Goal: Task Accomplishment & Management: Complete application form

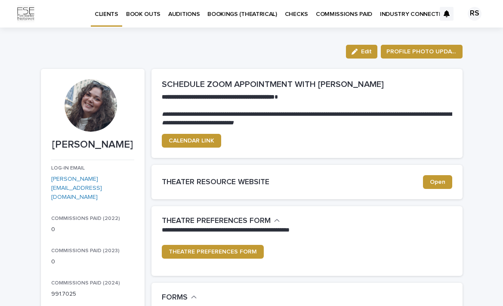
click at [141, 20] on link "BOOK OUTS" at bounding box center [143, 13] width 42 height 27
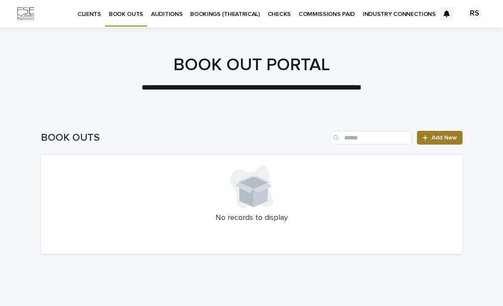
click at [435, 138] on span "Add New" at bounding box center [444, 138] width 25 height 6
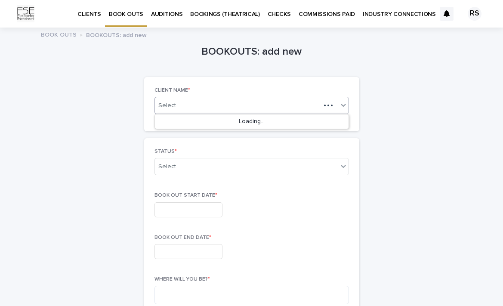
click at [262, 105] on div "Select..." at bounding box center [238, 105] width 166 height 11
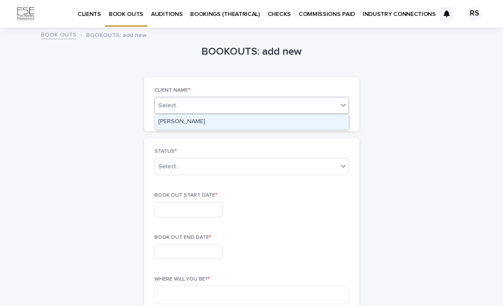
click at [250, 122] on div "[PERSON_NAME]" at bounding box center [252, 122] width 194 height 15
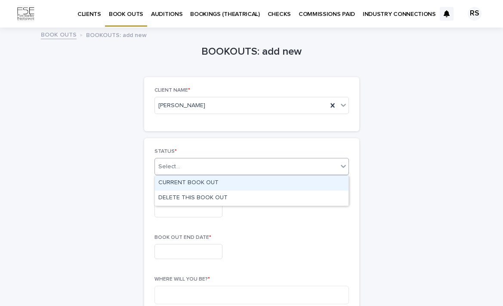
click at [232, 171] on div "Select..." at bounding box center [246, 167] width 183 height 14
click at [227, 184] on div "CURRENT BOOK OUT" at bounding box center [252, 183] width 194 height 15
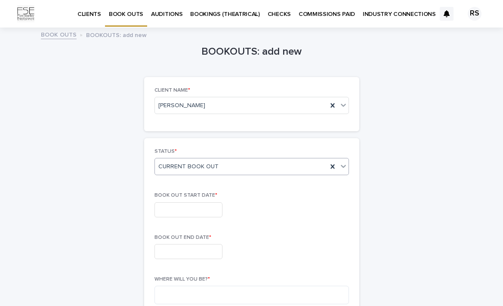
click at [203, 207] on input "text" at bounding box center [189, 209] width 68 height 15
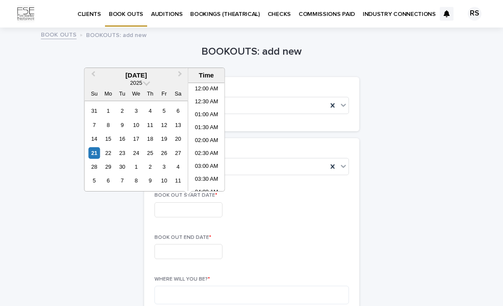
scroll to position [404, 0]
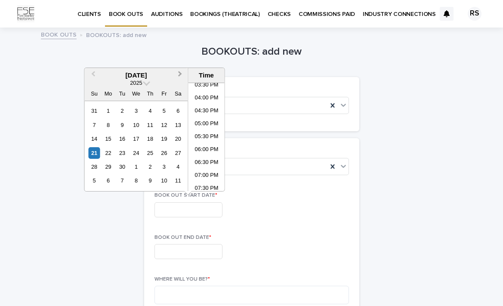
click at [180, 74] on span "Next Month" at bounding box center [180, 75] width 0 height 12
click at [166, 114] on div "3" at bounding box center [164, 111] width 12 height 12
click at [110, 155] on div "20" at bounding box center [109, 153] width 12 height 12
click at [165, 114] on div "3" at bounding box center [164, 111] width 12 height 12
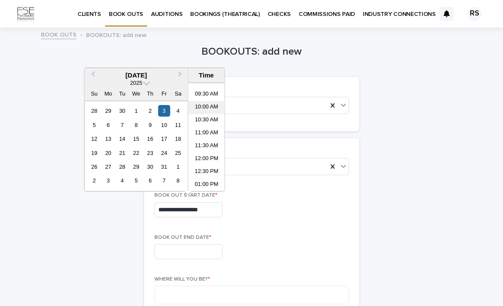
scroll to position [239, 0]
click at [209, 105] on li "10:00 AM" at bounding box center [207, 109] width 37 height 13
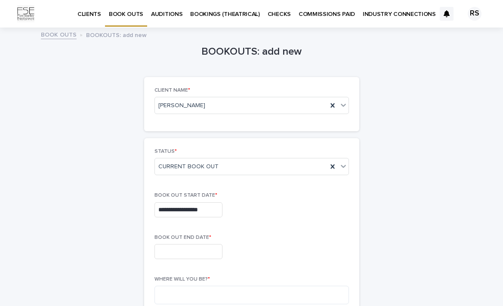
type input "**********"
click at [194, 255] on input "text" at bounding box center [189, 251] width 68 height 15
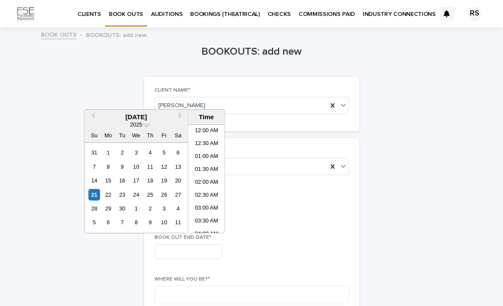
scroll to position [404, 0]
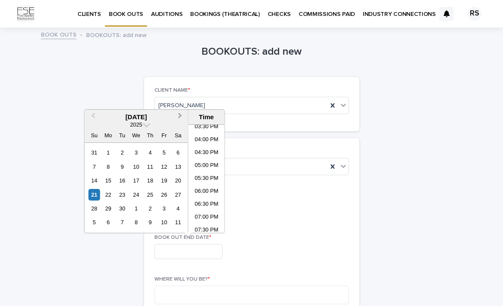
click at [180, 116] on span "Next Month" at bounding box center [180, 117] width 0 height 12
click at [107, 194] on div "20" at bounding box center [109, 195] width 12 height 12
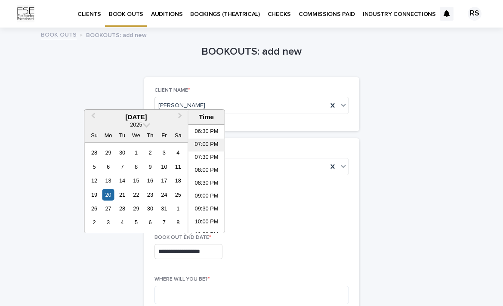
scroll to position [512, 0]
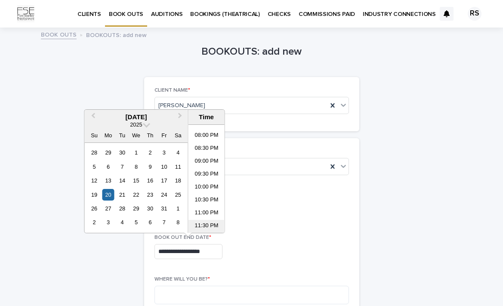
click at [209, 225] on li "11:30 PM" at bounding box center [207, 226] width 37 height 13
type input "**********"
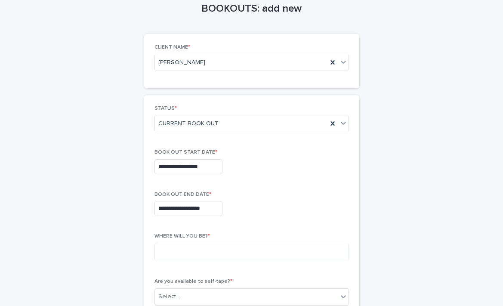
scroll to position [54, 0]
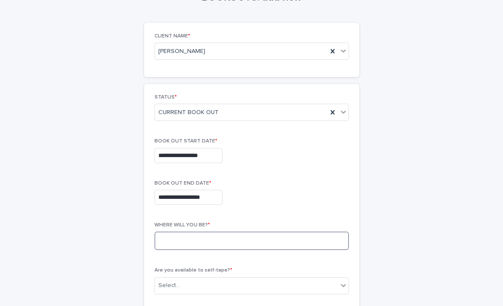
click at [231, 241] on textarea at bounding box center [252, 241] width 195 height 19
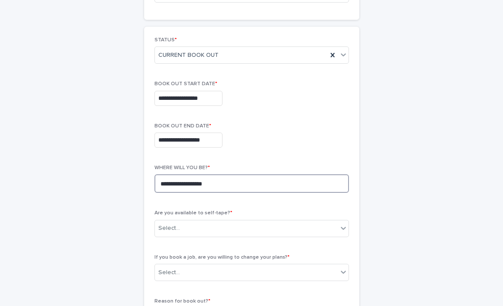
scroll to position [120, 0]
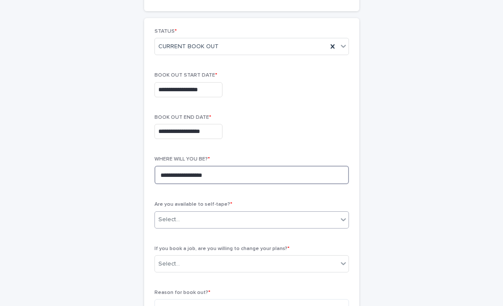
type textarea "**********"
click at [288, 220] on div "Select..." at bounding box center [246, 220] width 183 height 14
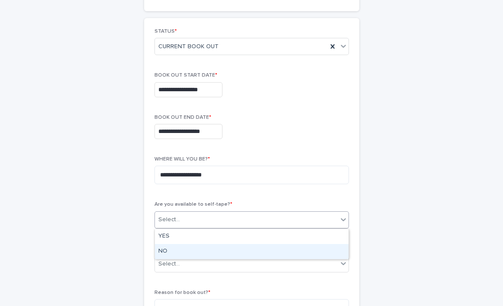
click at [257, 248] on div "NO" at bounding box center [252, 251] width 194 height 15
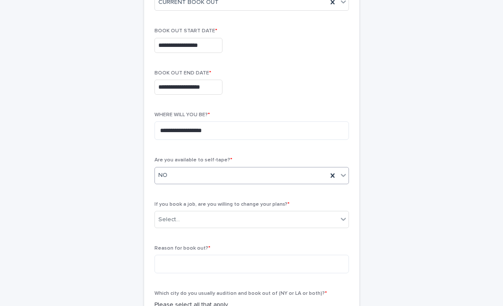
scroll to position [172, 0]
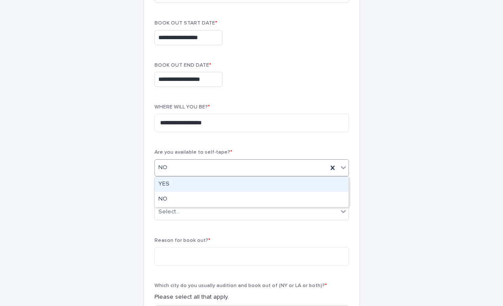
click at [246, 169] on div "NO" at bounding box center [241, 168] width 173 height 14
click at [232, 183] on div "YES" at bounding box center [252, 184] width 194 height 15
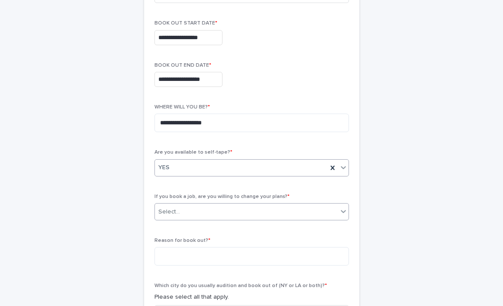
click at [223, 206] on div "Select..." at bounding box center [246, 212] width 183 height 14
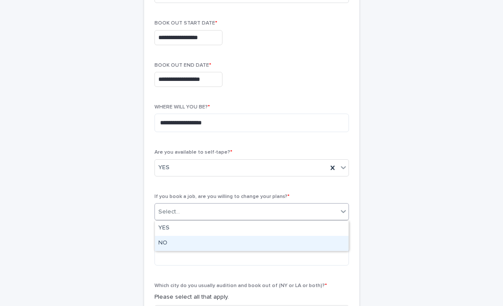
click at [207, 239] on div "NO" at bounding box center [252, 243] width 194 height 15
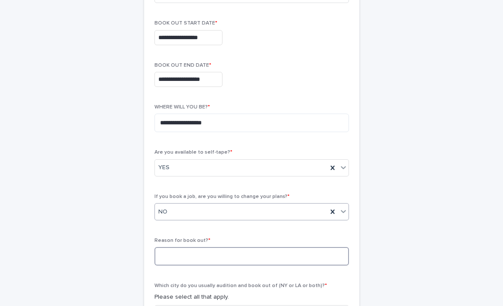
click at [202, 253] on textarea at bounding box center [252, 256] width 195 height 19
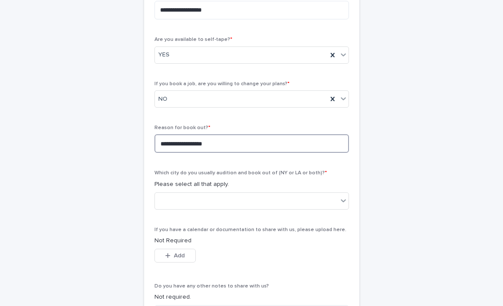
scroll to position [288, 0]
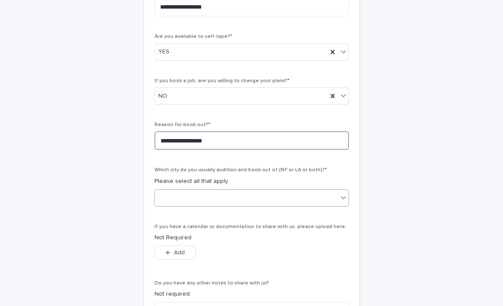
type textarea "**********"
click at [233, 196] on div at bounding box center [246, 198] width 183 height 14
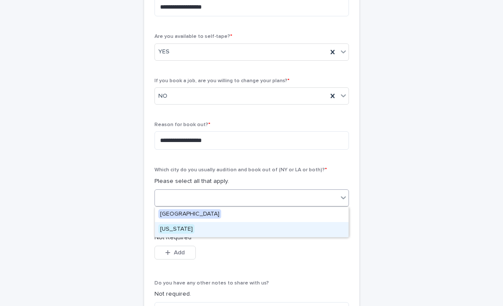
click at [210, 230] on div "[US_STATE]" at bounding box center [252, 229] width 194 height 15
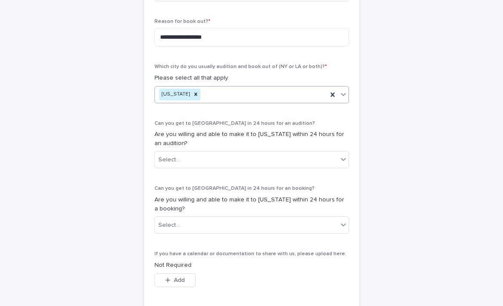
scroll to position [393, 0]
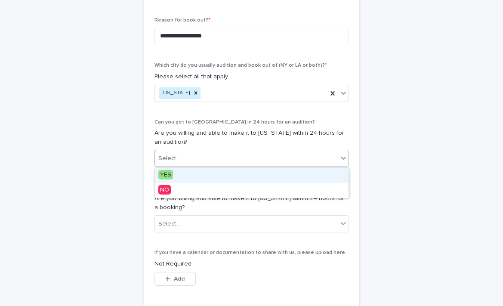
click at [205, 161] on div "Select..." at bounding box center [246, 159] width 183 height 14
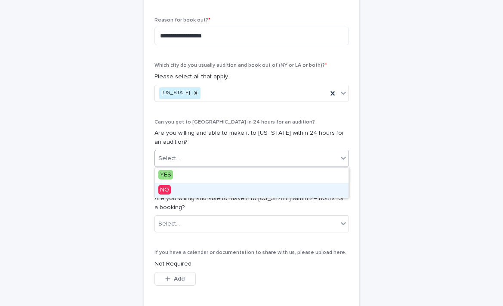
click at [191, 190] on div "NO" at bounding box center [252, 190] width 194 height 15
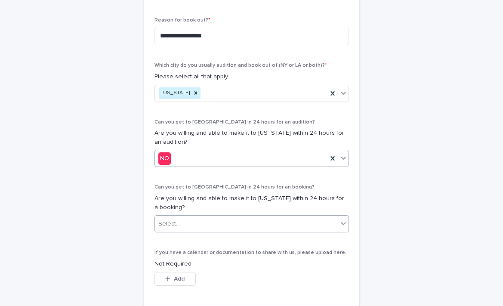
click at [191, 220] on div "Select..." at bounding box center [246, 224] width 183 height 14
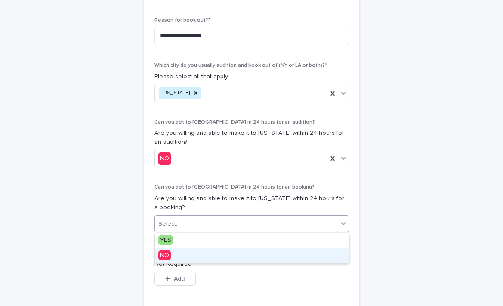
click at [180, 252] on div "NO" at bounding box center [252, 256] width 194 height 15
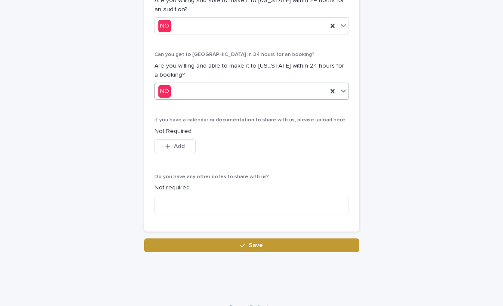
scroll to position [527, 0]
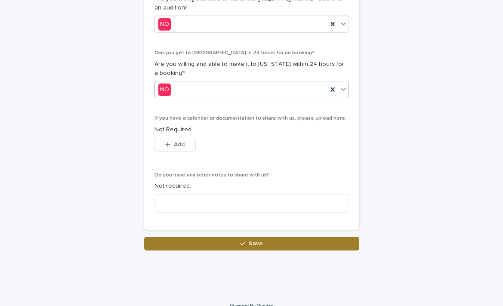
click at [204, 246] on button "Save" at bounding box center [251, 244] width 215 height 14
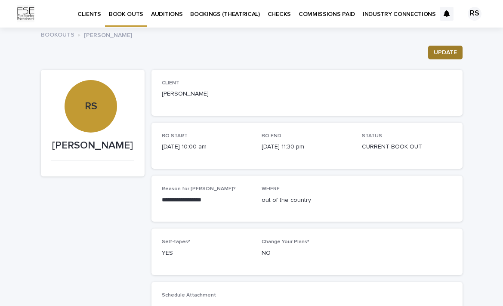
click at [438, 50] on span "UPDATE" at bounding box center [445, 52] width 23 height 9
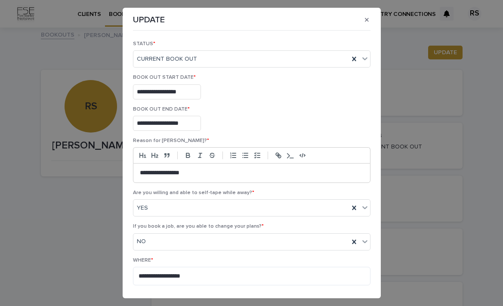
click at [370, 132] on div "**********" at bounding box center [252, 121] width 238 height 31
click at [369, 22] on button "button" at bounding box center [367, 20] width 14 height 14
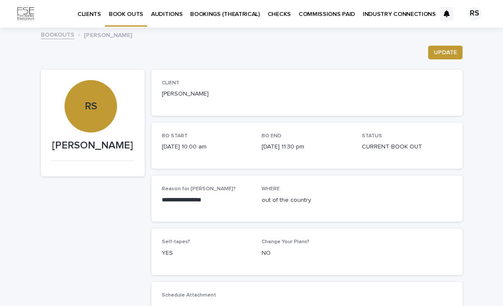
click at [67, 34] on link "BOOKOUTS" at bounding box center [58, 34] width 34 height 10
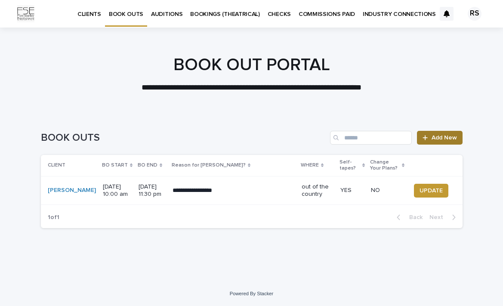
click at [439, 141] on link "Add New" at bounding box center [439, 138] width 45 height 14
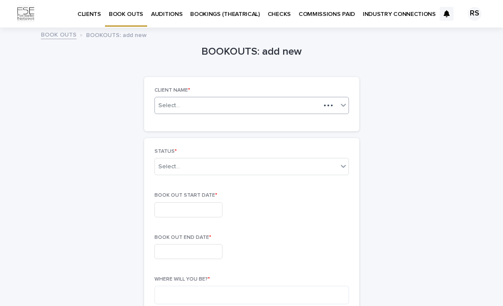
click at [230, 109] on div "Select..." at bounding box center [238, 105] width 166 height 11
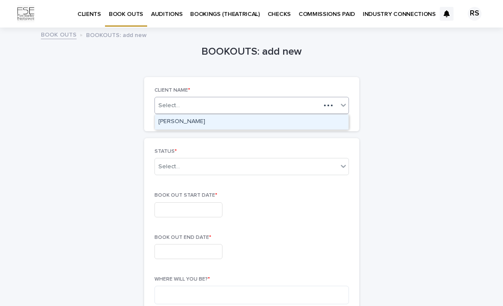
click at [227, 121] on div "[PERSON_NAME]" at bounding box center [252, 122] width 194 height 15
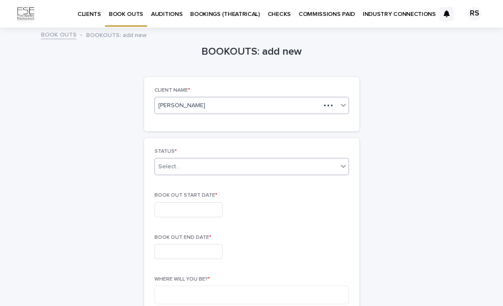
click at [215, 169] on div "Select..." at bounding box center [246, 167] width 183 height 14
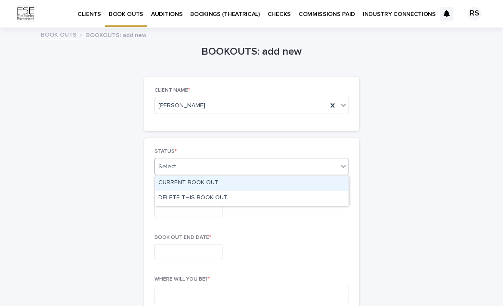
click at [211, 183] on div "CURRENT BOOK OUT" at bounding box center [252, 183] width 194 height 15
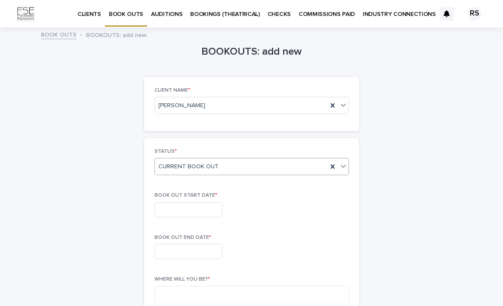
click at [195, 209] on input "text" at bounding box center [189, 209] width 68 height 15
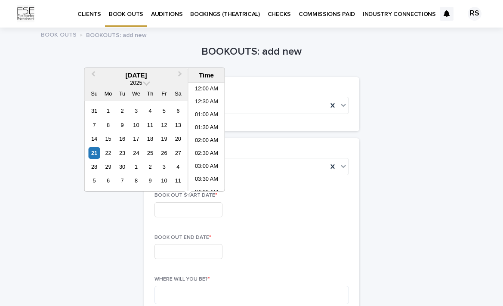
scroll to position [404, 0]
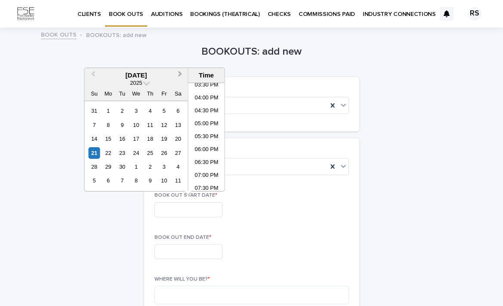
click at [180, 75] on span "Next Month" at bounding box center [180, 75] width 0 height 12
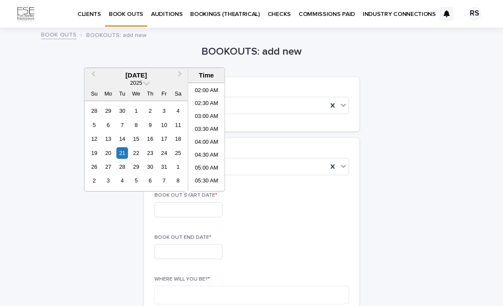
scroll to position [0, 0]
click at [209, 90] on li "12:00 AM" at bounding box center [207, 89] width 37 height 13
type input "**********"
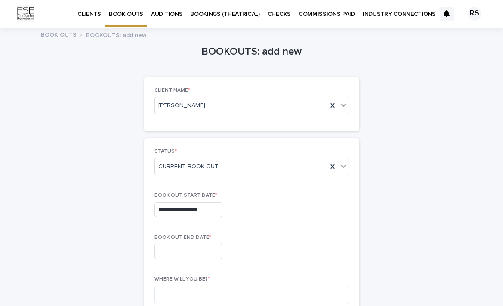
click at [200, 249] on input "text" at bounding box center [189, 251] width 68 height 15
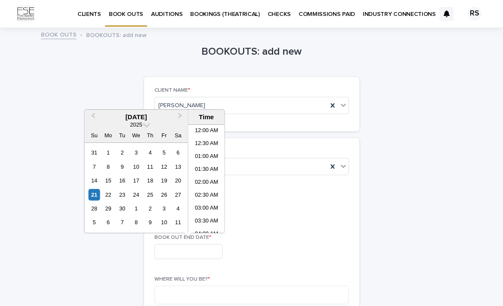
scroll to position [404, 0]
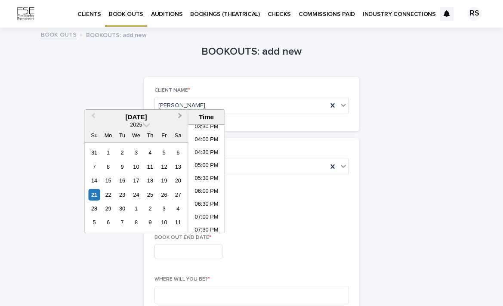
click at [174, 114] on button "Next Month" at bounding box center [181, 118] width 14 height 14
click at [164, 195] on div "24" at bounding box center [164, 195] width 12 height 12
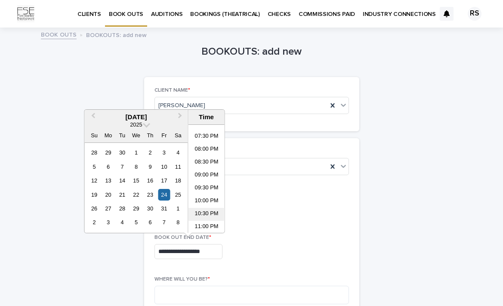
scroll to position [511, 0]
click at [208, 222] on li "11:30 PM" at bounding box center [207, 227] width 37 height 13
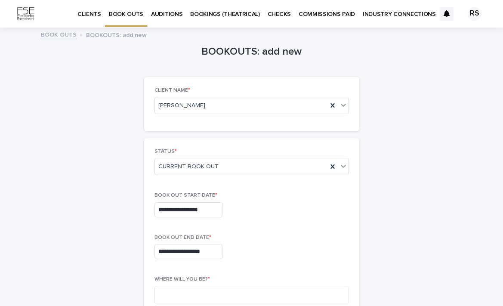
type input "**********"
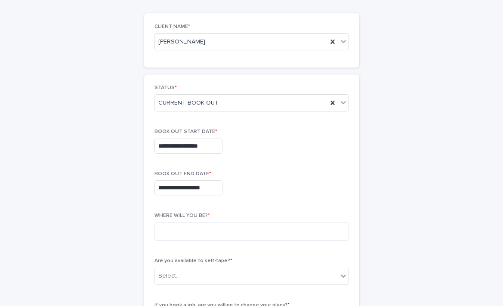
scroll to position [69, 0]
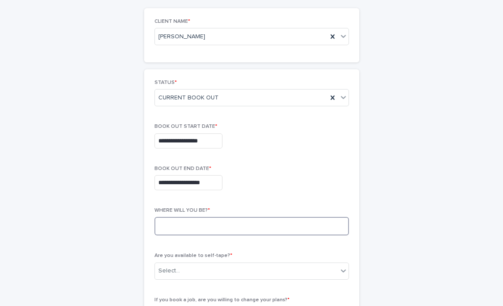
click at [214, 233] on textarea at bounding box center [252, 226] width 195 height 19
type textarea "**********"
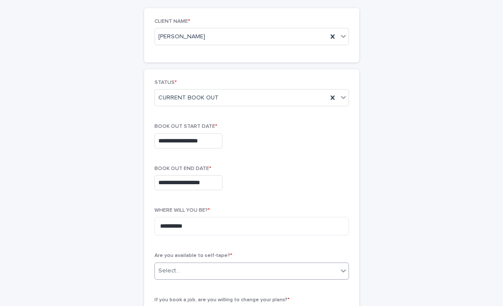
click at [225, 269] on div "Select..." at bounding box center [246, 271] width 183 height 14
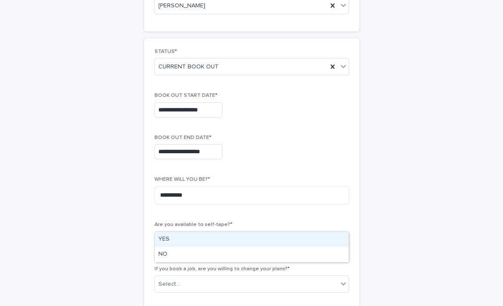
scroll to position [105, 0]
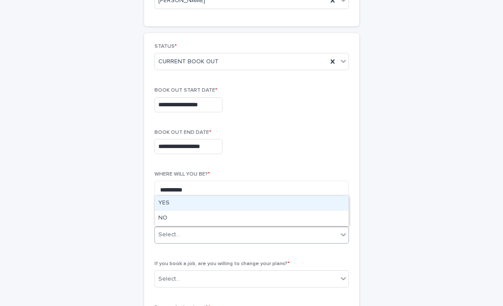
click at [211, 205] on div "YES" at bounding box center [252, 203] width 194 height 15
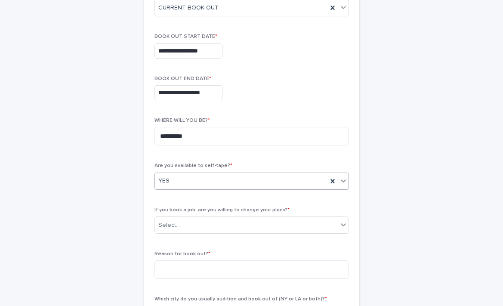
scroll to position [162, 0]
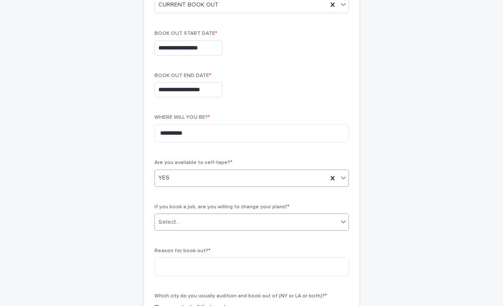
click at [214, 218] on div "Select..." at bounding box center [246, 222] width 183 height 14
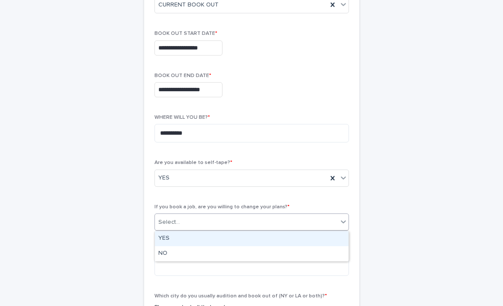
click at [202, 239] on div "YES" at bounding box center [252, 238] width 194 height 15
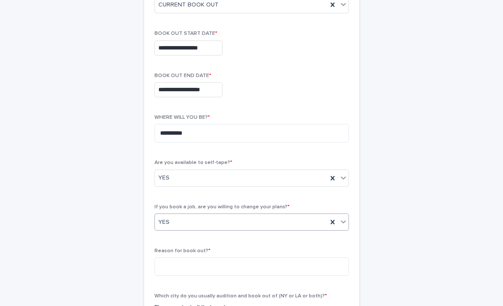
scroll to position [209, 0]
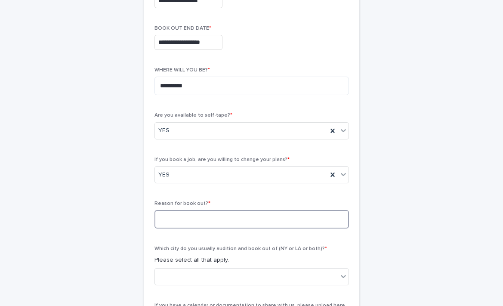
click at [202, 218] on textarea at bounding box center [252, 219] width 195 height 19
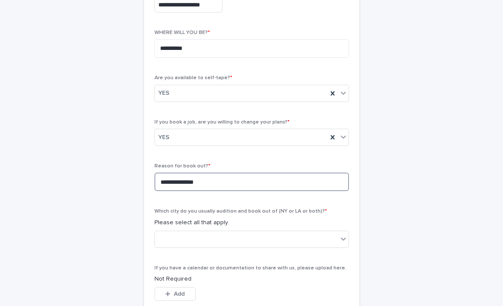
scroll to position [259, 0]
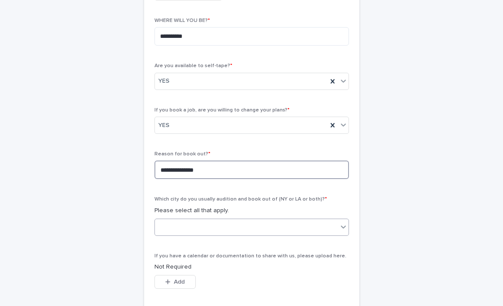
type textarea "**********"
click at [221, 235] on div at bounding box center [252, 227] width 195 height 17
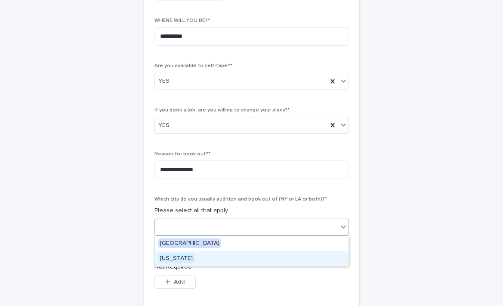
click at [205, 258] on div "[US_STATE]" at bounding box center [252, 259] width 194 height 15
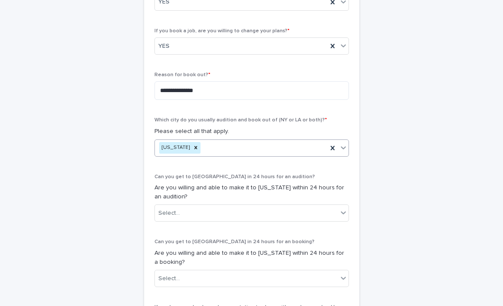
scroll to position [346, 0]
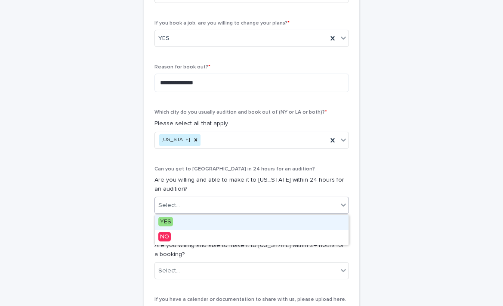
click at [214, 203] on div "Select..." at bounding box center [246, 206] width 183 height 14
click at [205, 222] on div "YES" at bounding box center [252, 222] width 194 height 15
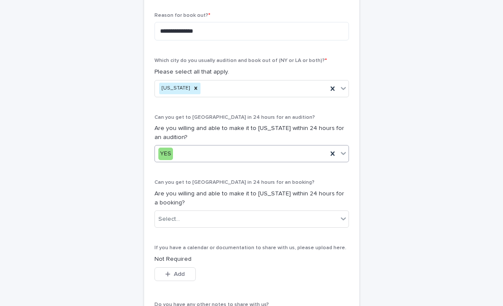
scroll to position [411, 0]
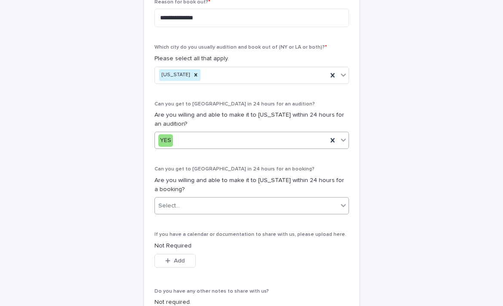
click at [204, 206] on div "Select..." at bounding box center [246, 206] width 183 height 14
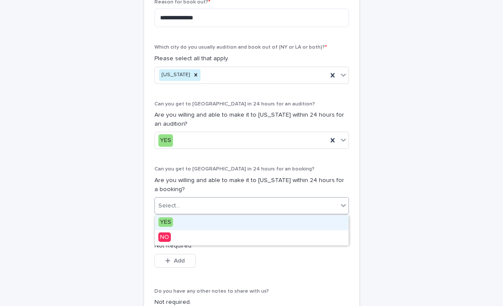
click at [194, 223] on div "YES" at bounding box center [252, 222] width 194 height 15
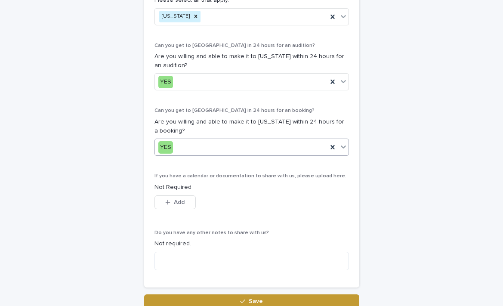
scroll to position [474, 0]
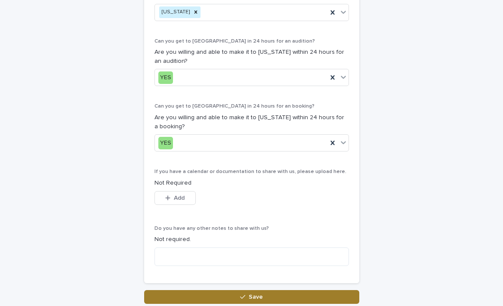
click at [202, 293] on button "Save" at bounding box center [251, 297] width 215 height 14
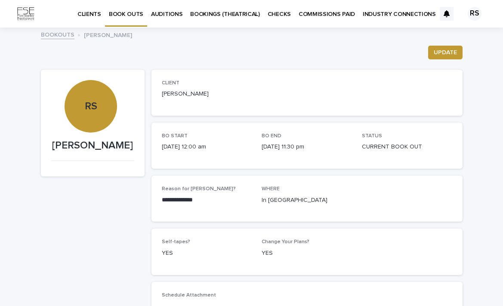
click at [176, 14] on p "AUDITIONS" at bounding box center [166, 9] width 31 height 18
